Goal: Navigation & Orientation: Find specific page/section

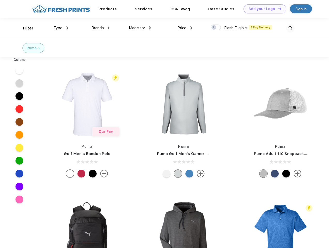
click at [263, 9] on link "Add your Logo Design Tool" at bounding box center [265, 8] width 43 height 9
click at [0, 0] on div "Design Tool" at bounding box center [0, 0] width 0 height 0
click at [277, 9] on link "Add your Logo Design Tool" at bounding box center [265, 8] width 43 height 9
click at [25, 28] on div "Filter" at bounding box center [28, 28] width 11 height 6
click at [61, 28] on span "Type" at bounding box center [58, 28] width 9 height 5
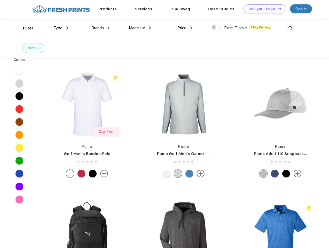
click at [101, 28] on span "Brands" at bounding box center [98, 28] width 12 height 5
click at [140, 28] on span "Made for" at bounding box center [137, 28] width 16 height 5
click at [185, 28] on span "Price" at bounding box center [182, 28] width 9 height 5
click at [216, 28] on div at bounding box center [216, 28] width 10 height 6
click at [214, 28] on input "checkbox" at bounding box center [212, 25] width 3 height 3
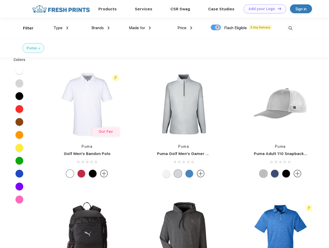
click at [291, 28] on img at bounding box center [290, 28] width 9 height 9
